Goal: Task Accomplishment & Management: Use online tool/utility

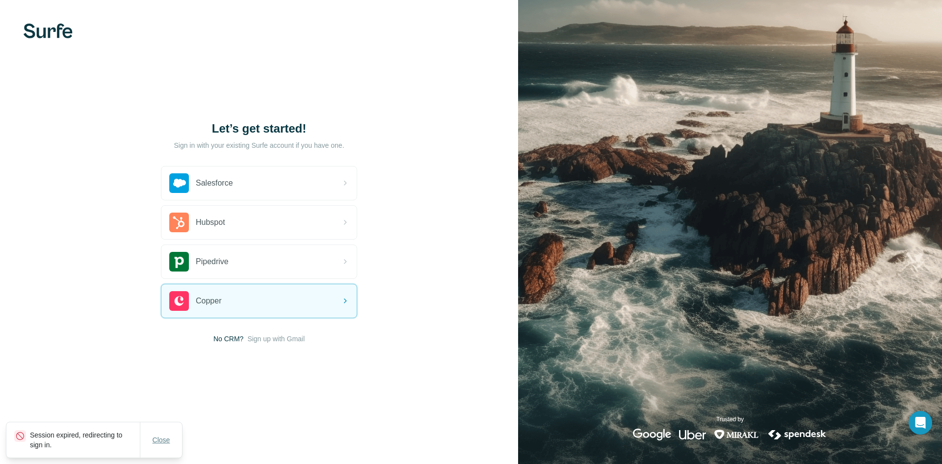
click at [153, 439] on span "Close" at bounding box center [162, 440] width 18 height 10
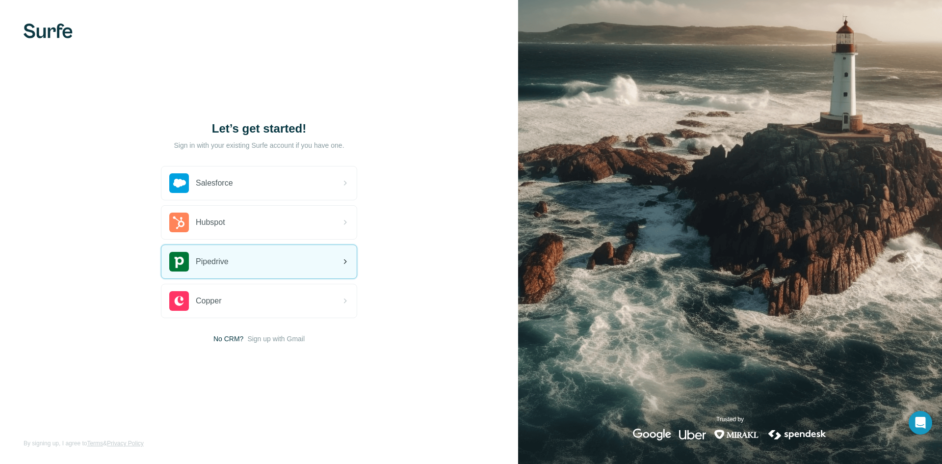
click at [253, 267] on div "Pipedrive" at bounding box center [258, 261] width 195 height 33
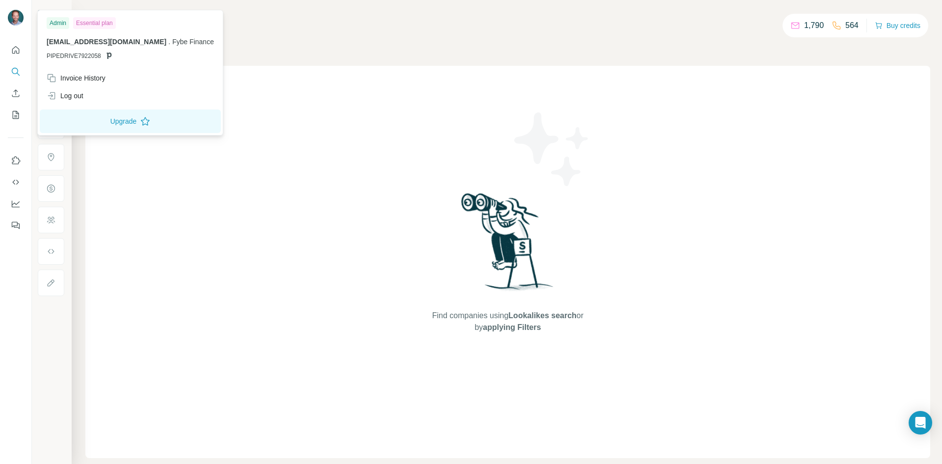
click at [15, 18] on img at bounding box center [16, 18] width 16 height 16
click at [13, 54] on icon "Quick start" at bounding box center [16, 50] width 10 height 10
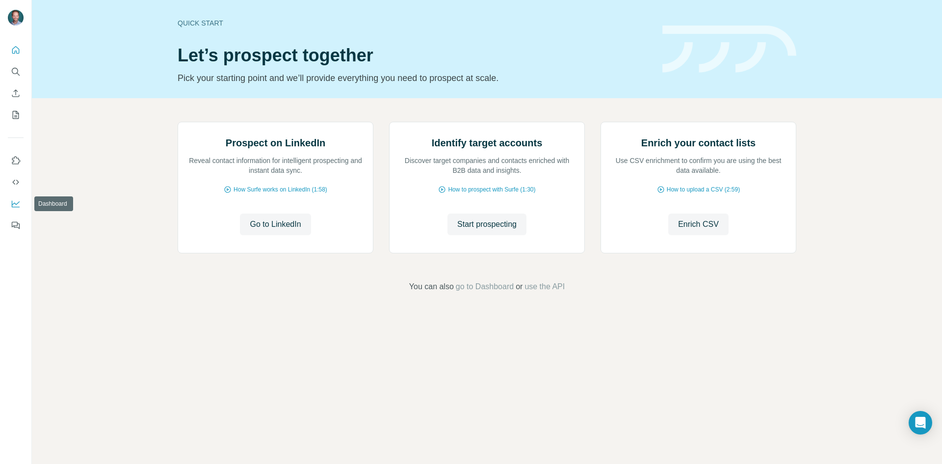
click at [15, 200] on icon "Dashboard" at bounding box center [16, 204] width 10 height 10
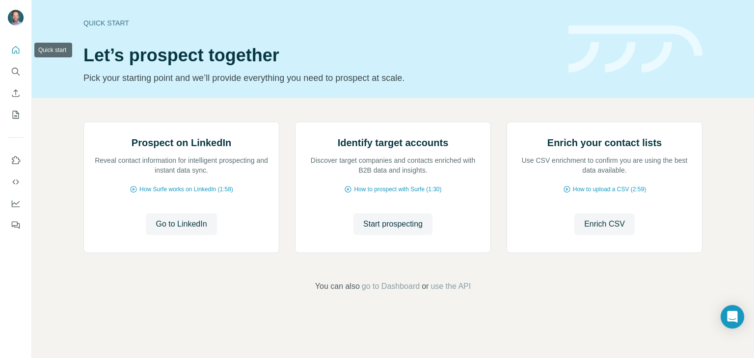
click at [18, 50] on icon "Quick start" at bounding box center [16, 50] width 10 height 10
